Goal: Find specific page/section: Find specific page/section

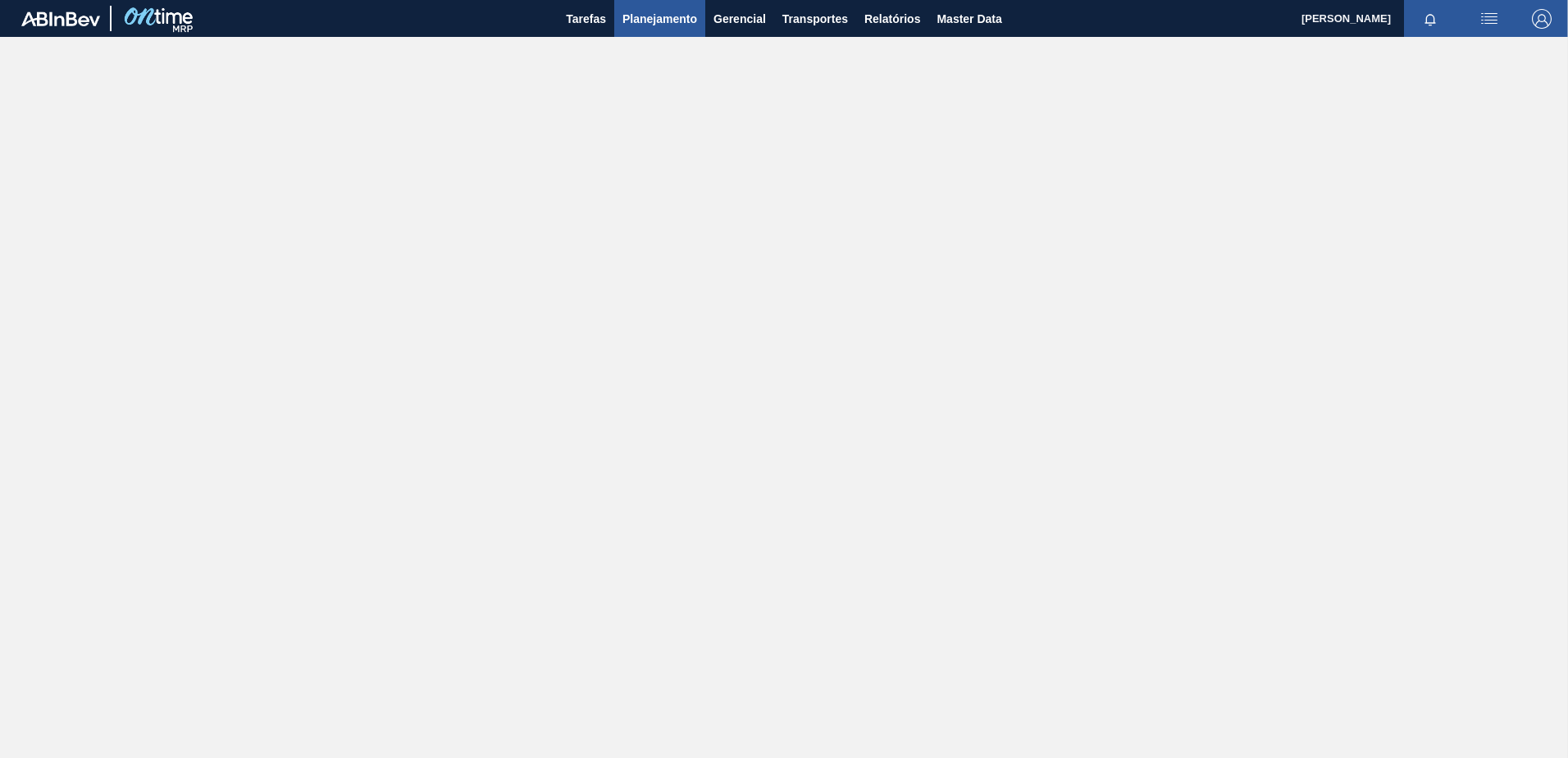
click at [668, 21] on span "Planejamento" at bounding box center [660, 19] width 75 height 20
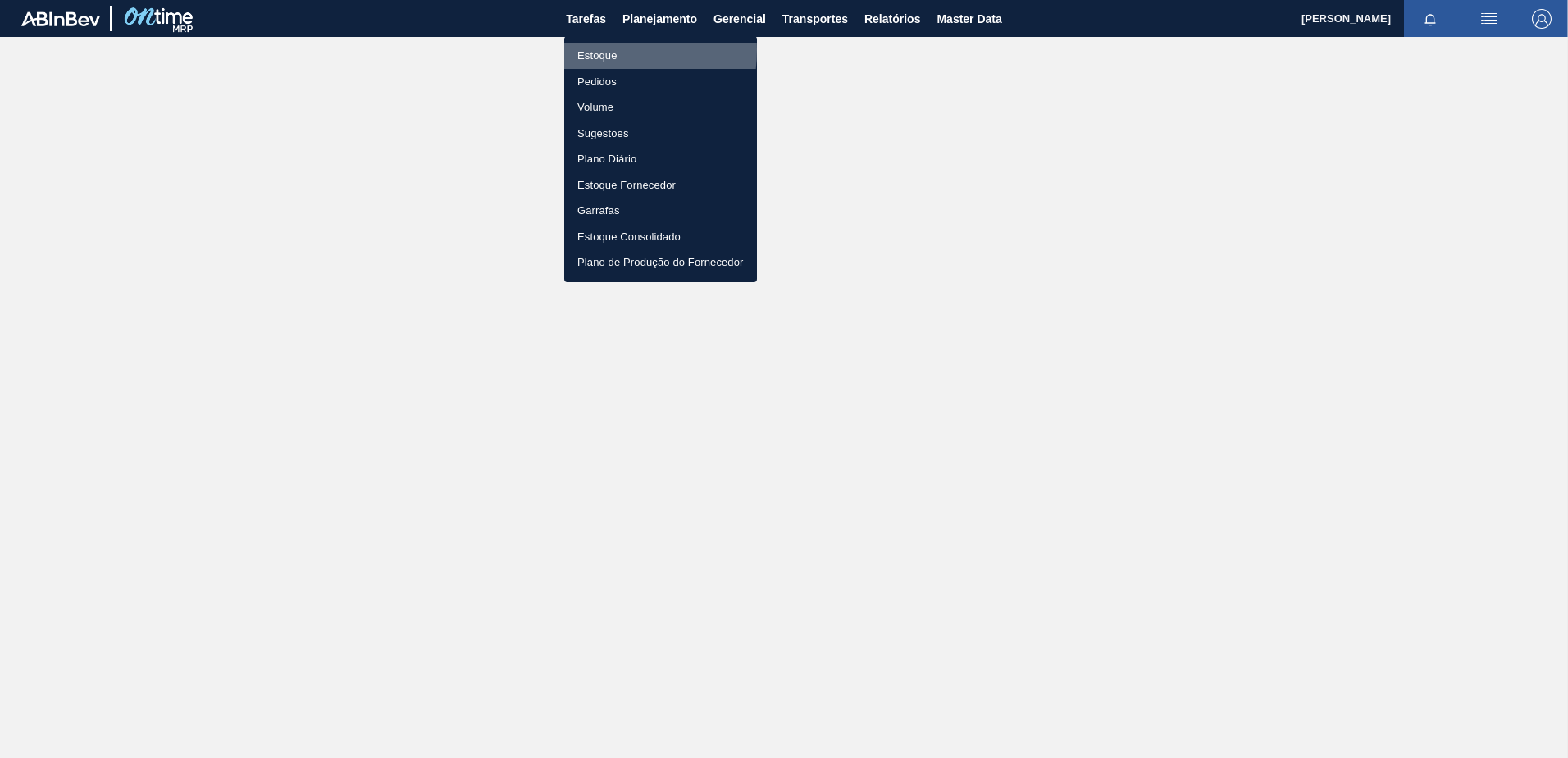
click at [598, 50] on li "Estoque" at bounding box center [661, 56] width 193 height 26
